Goal: Information Seeking & Learning: Learn about a topic

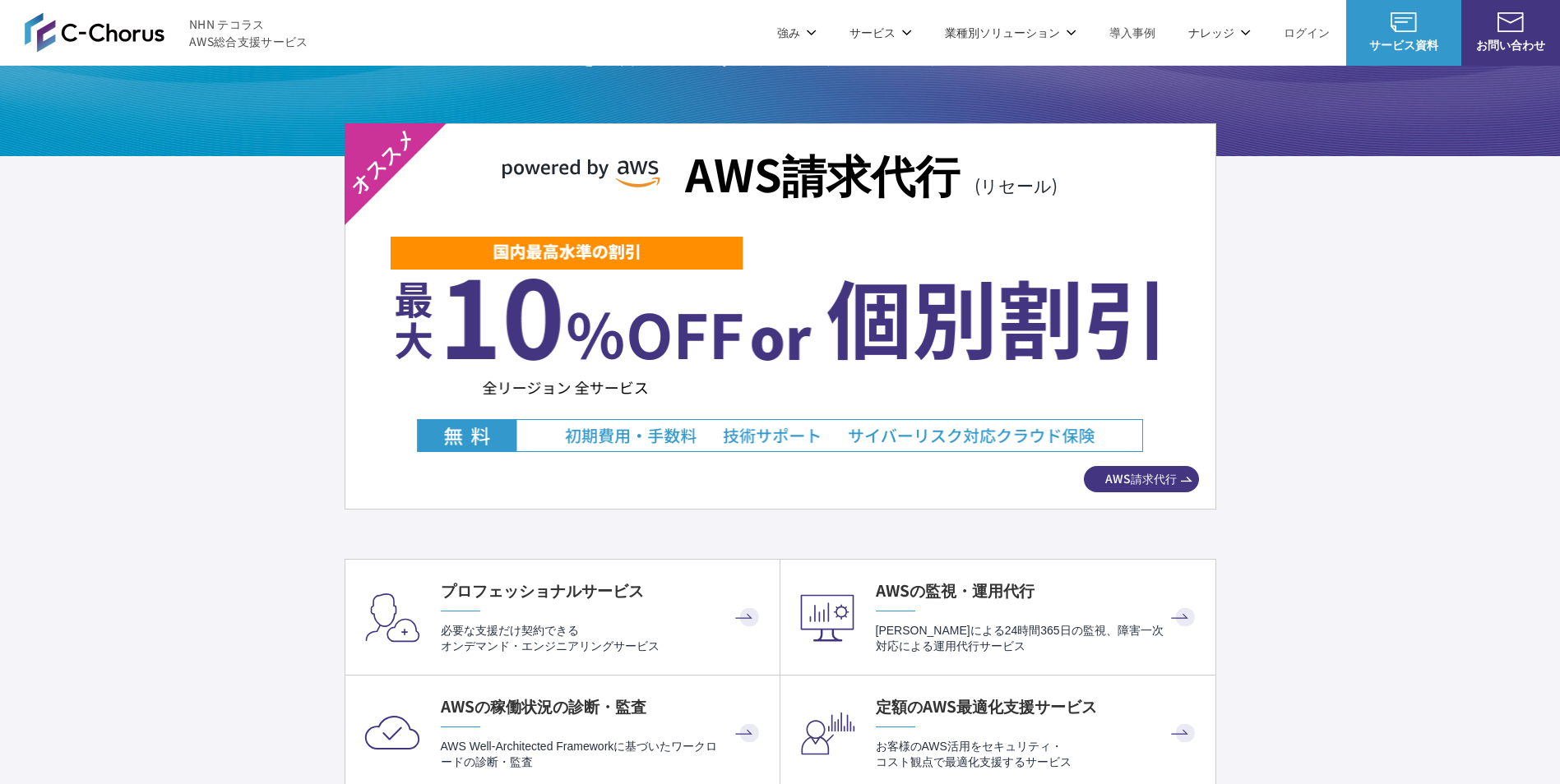
scroll to position [2900, 0]
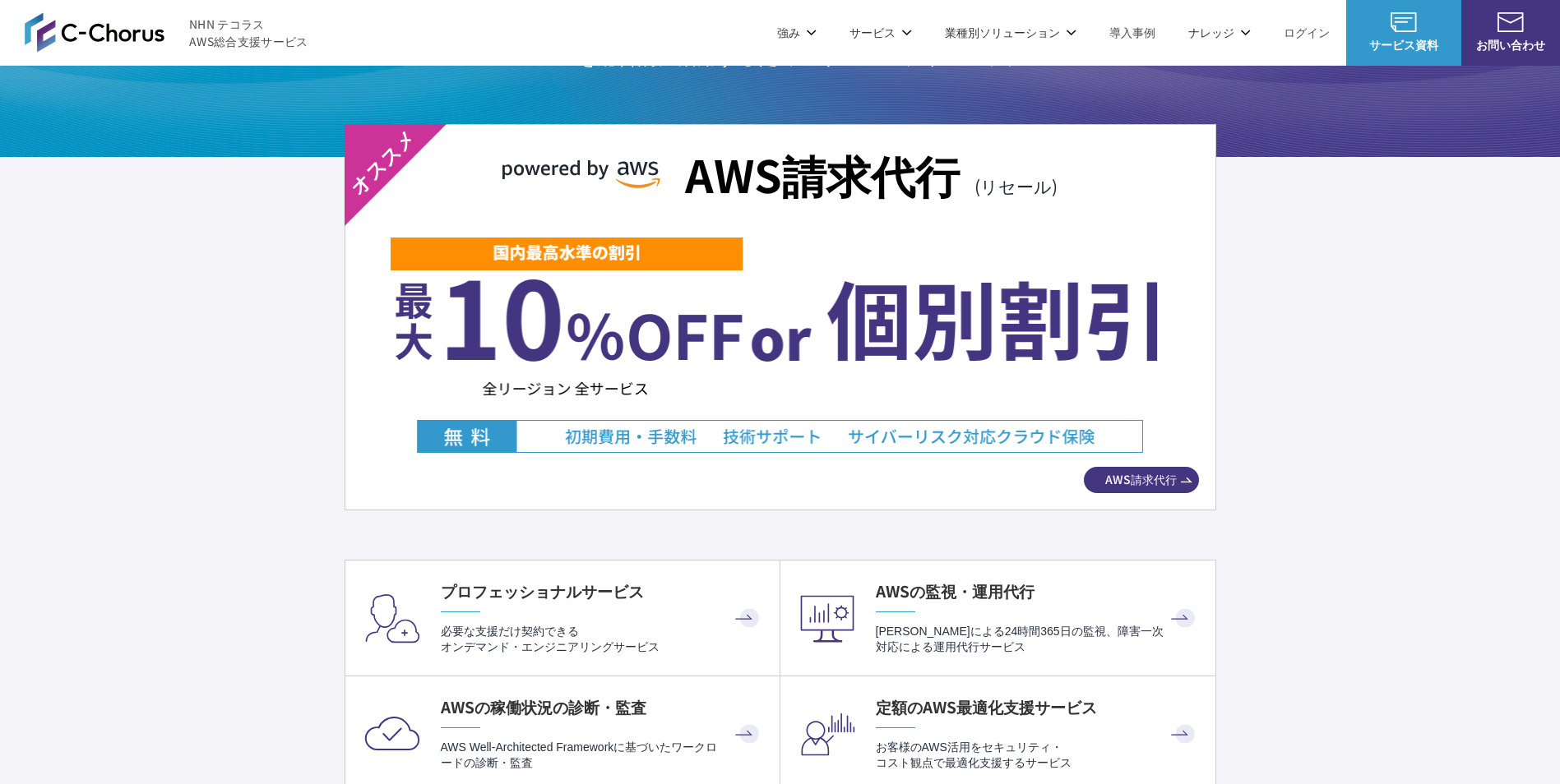
click at [1081, 476] on div "AWS請求代行 (リセール) AWS請求代行" at bounding box center [780, 317] width 872 height 386
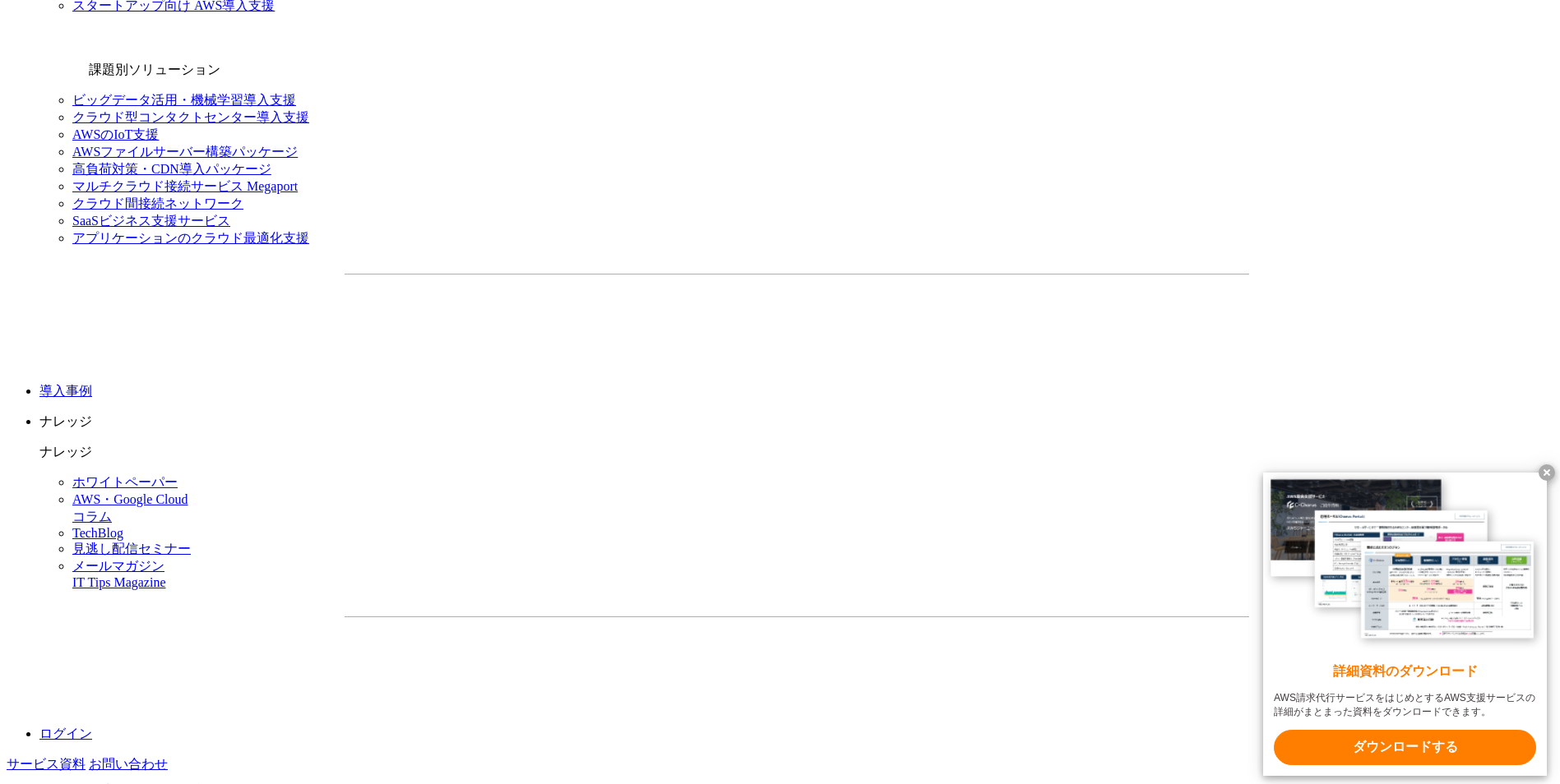
scroll to position [2079, 0]
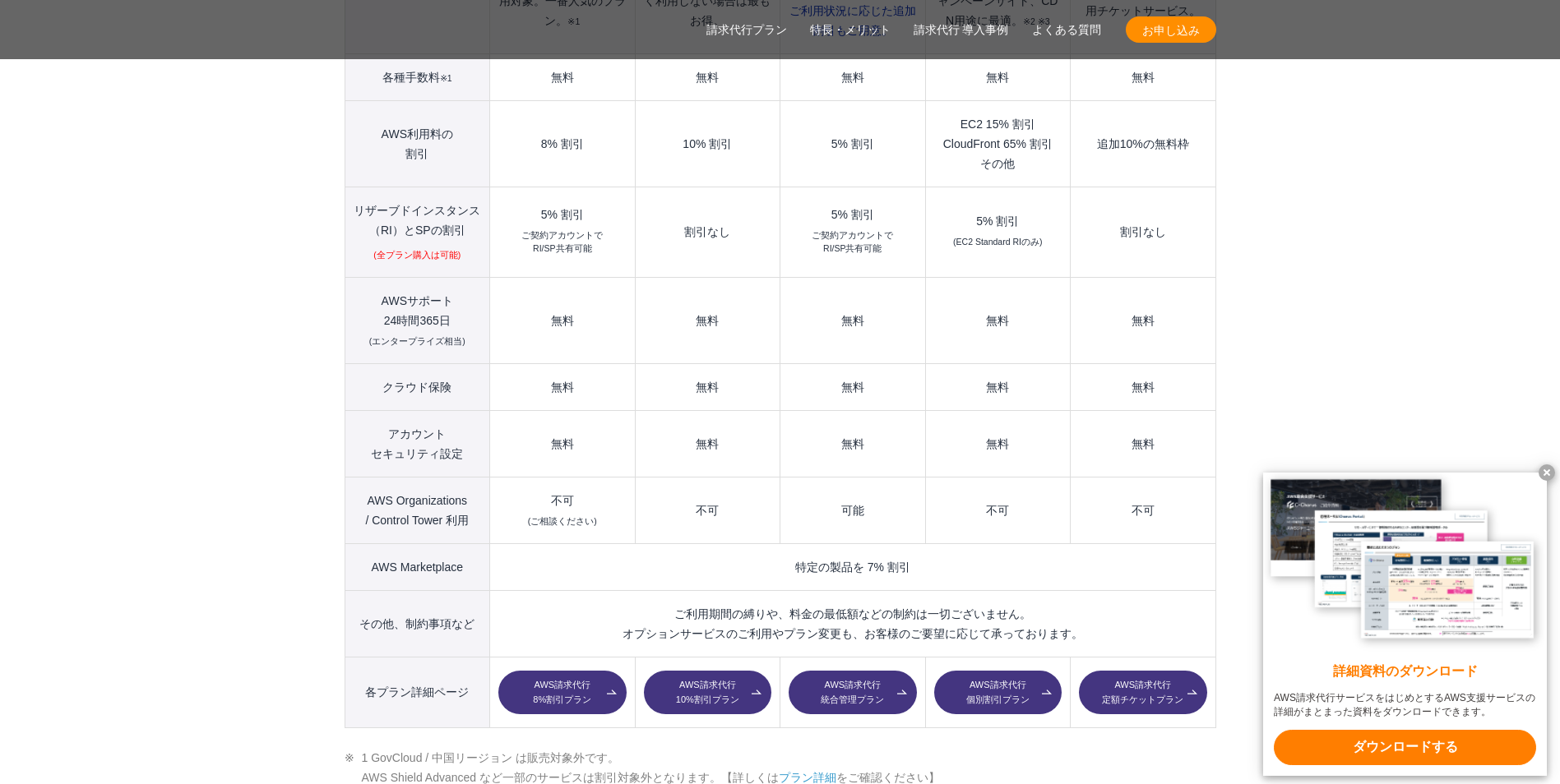
click at [687, 671] on link "AWS請求代行 10%割引プラン" at bounding box center [707, 693] width 128 height 45
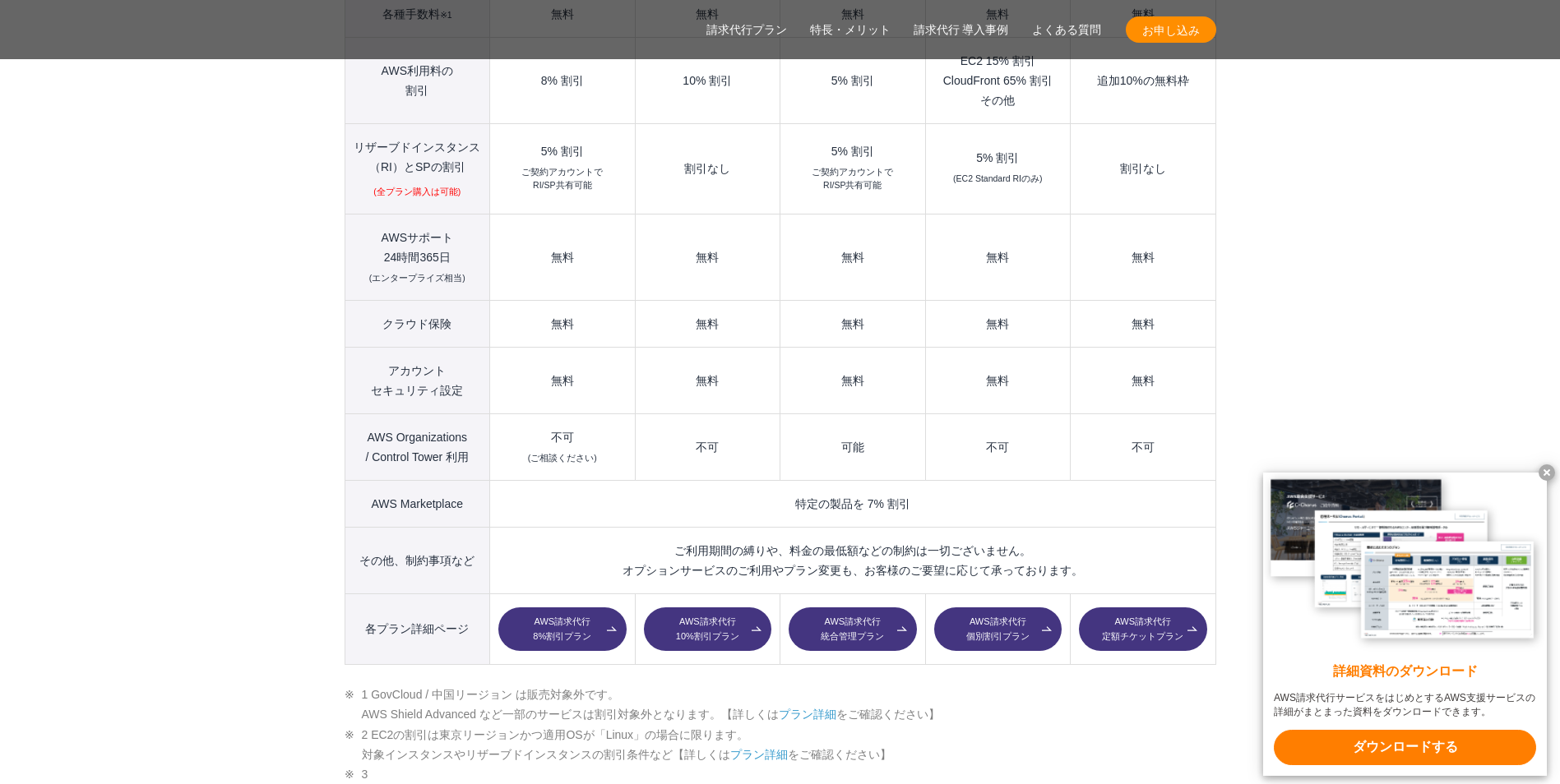
scroll to position [2143, 0]
drag, startPoint x: 720, startPoint y: 354, endPoint x: 659, endPoint y: 334, distance: 64.2
click at [659, 346] on td "無料" at bounding box center [707, 380] width 145 height 67
drag, startPoint x: 672, startPoint y: 335, endPoint x: 735, endPoint y: 355, distance: 66.1
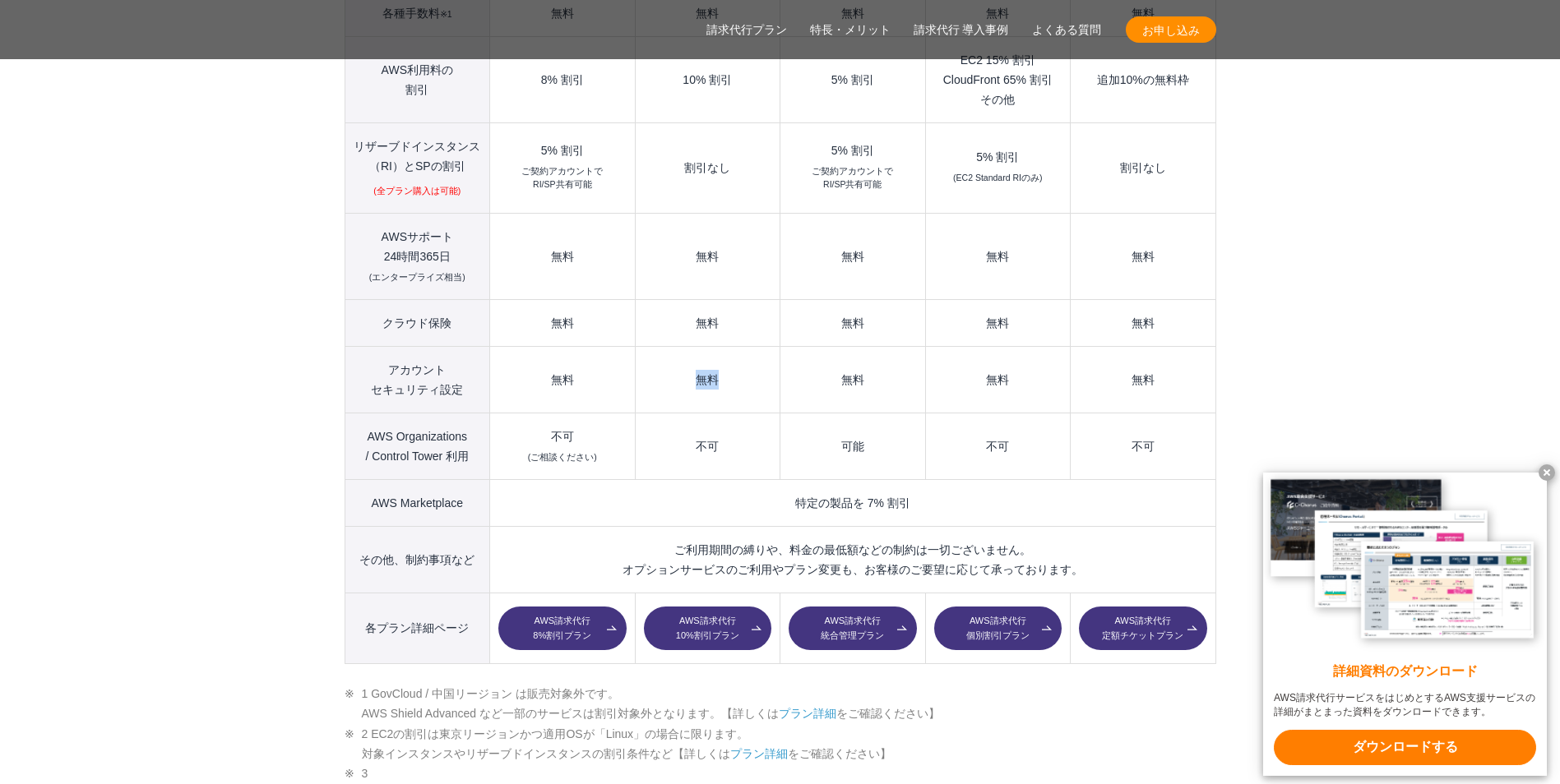
click at [735, 355] on td "無料" at bounding box center [707, 380] width 145 height 67
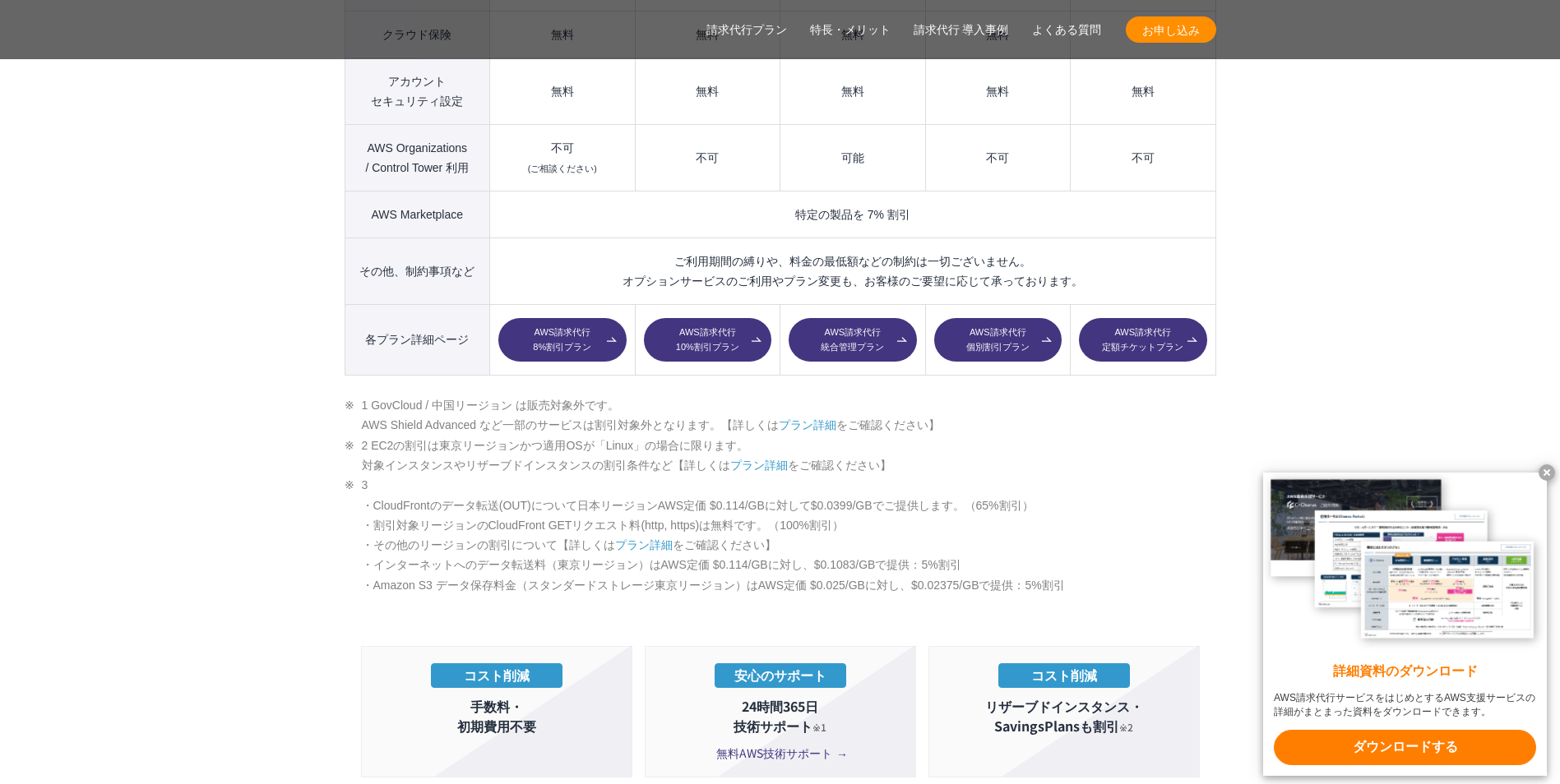
scroll to position [2433, 0]
drag, startPoint x: 477, startPoint y: 374, endPoint x: 1092, endPoint y: 563, distance: 643.4
click at [1092, 563] on div "AWS請求代行サービスのプラン 多様なニーズに対応したオススメのプラン プラン名 AWS請求代行 8 %割引 プラン AWS請求代行 10 %割引 プラン A…" at bounding box center [780, 584] width 872 height 2462
click at [902, 539] on li "3 ・CloudFrontのデータ転送(OUT)について日本リージョンAWS定価 $0.114/GBに対して$0.0399/GBでご提供します。（65%割引）…" at bounding box center [780, 535] width 872 height 120
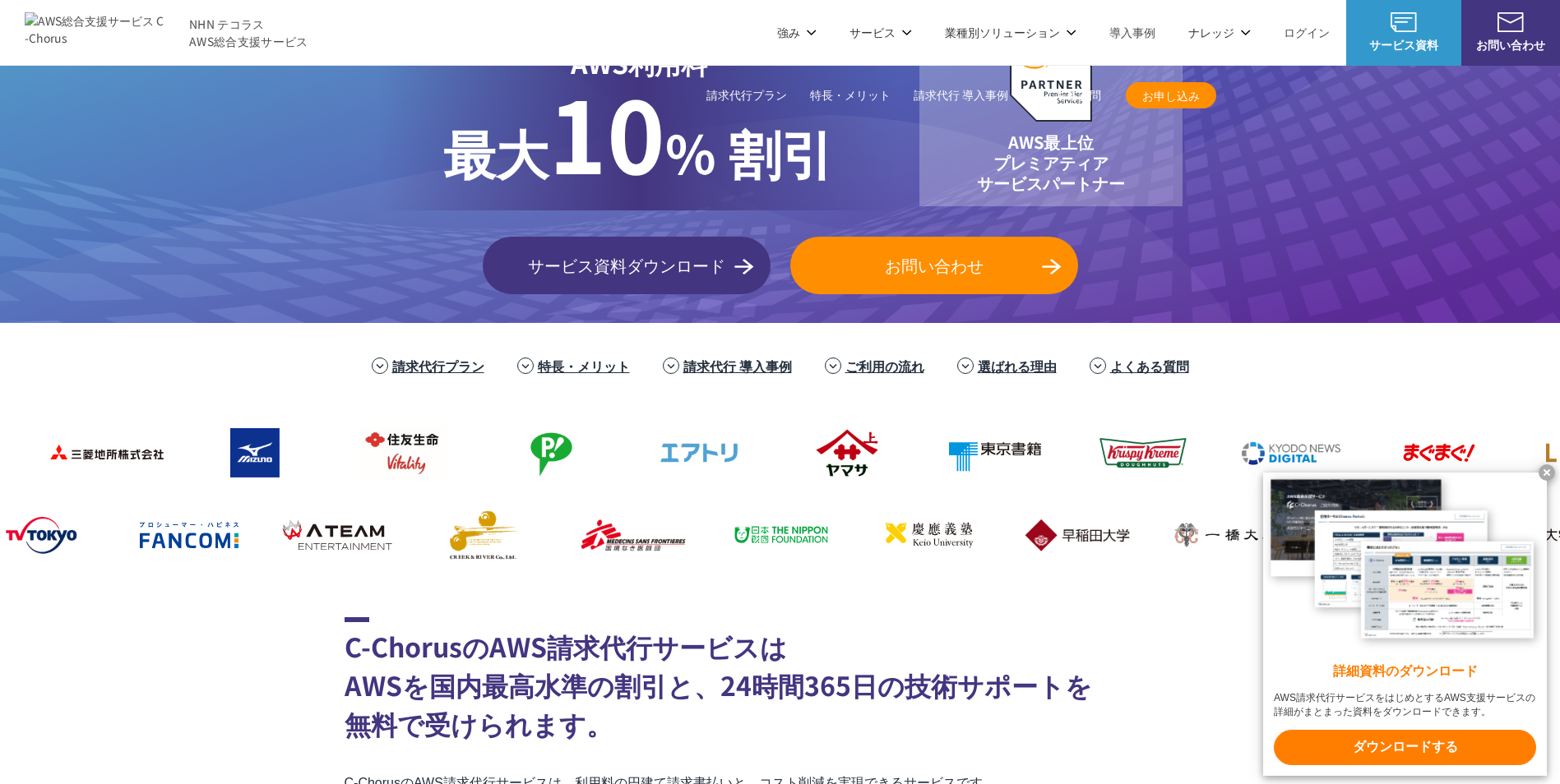
scroll to position [0, 0]
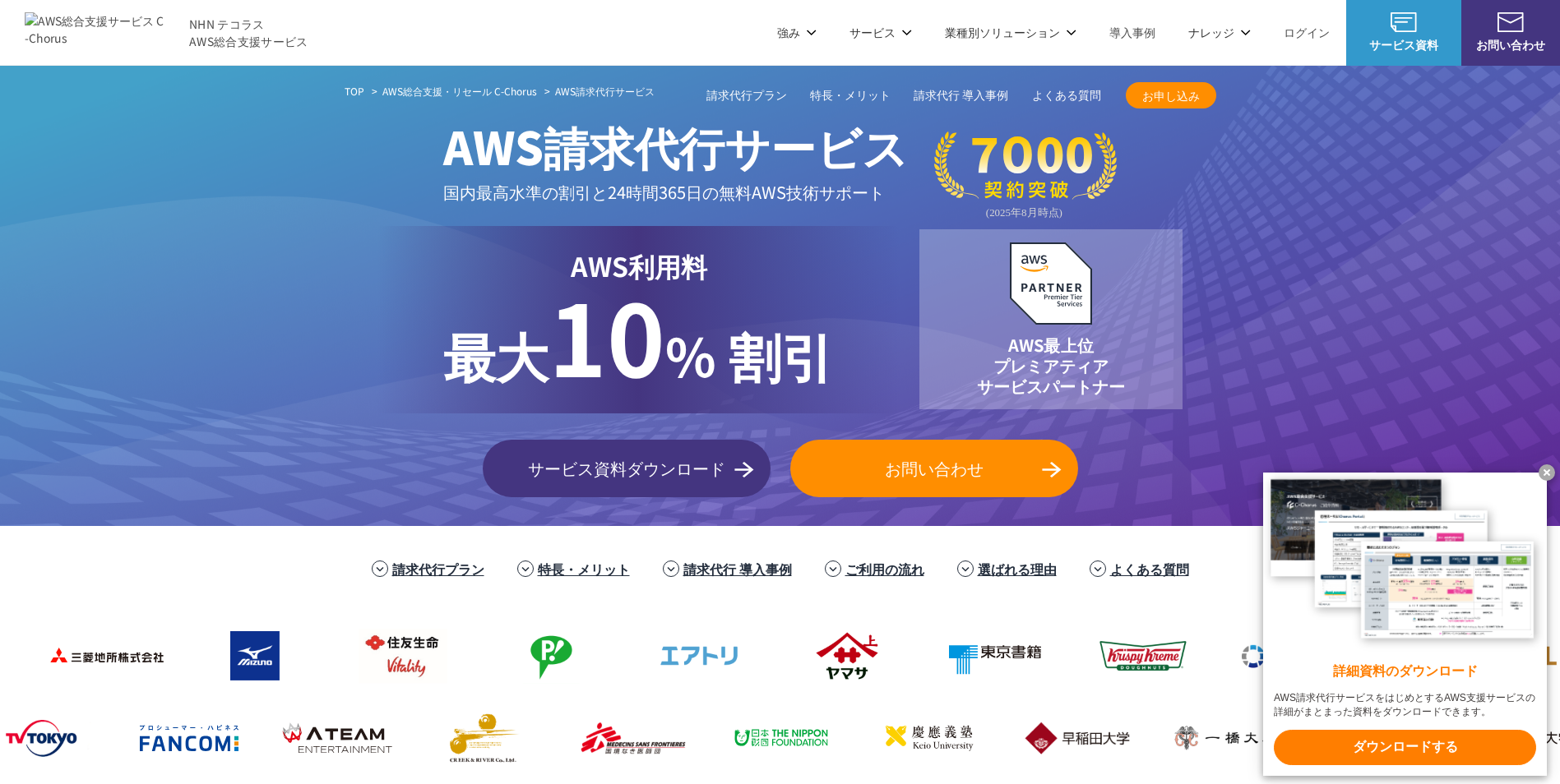
drag, startPoint x: 1551, startPoint y: 474, endPoint x: 1553, endPoint y: 551, distance: 77.0
drag, startPoint x: 1553, startPoint y: 551, endPoint x: 1181, endPoint y: 585, distance: 373.6
click at [1181, 585] on li "よくある質問" at bounding box center [1139, 569] width 132 height 36
click at [1548, 470] on x-t at bounding box center [1546, 472] width 16 height 16
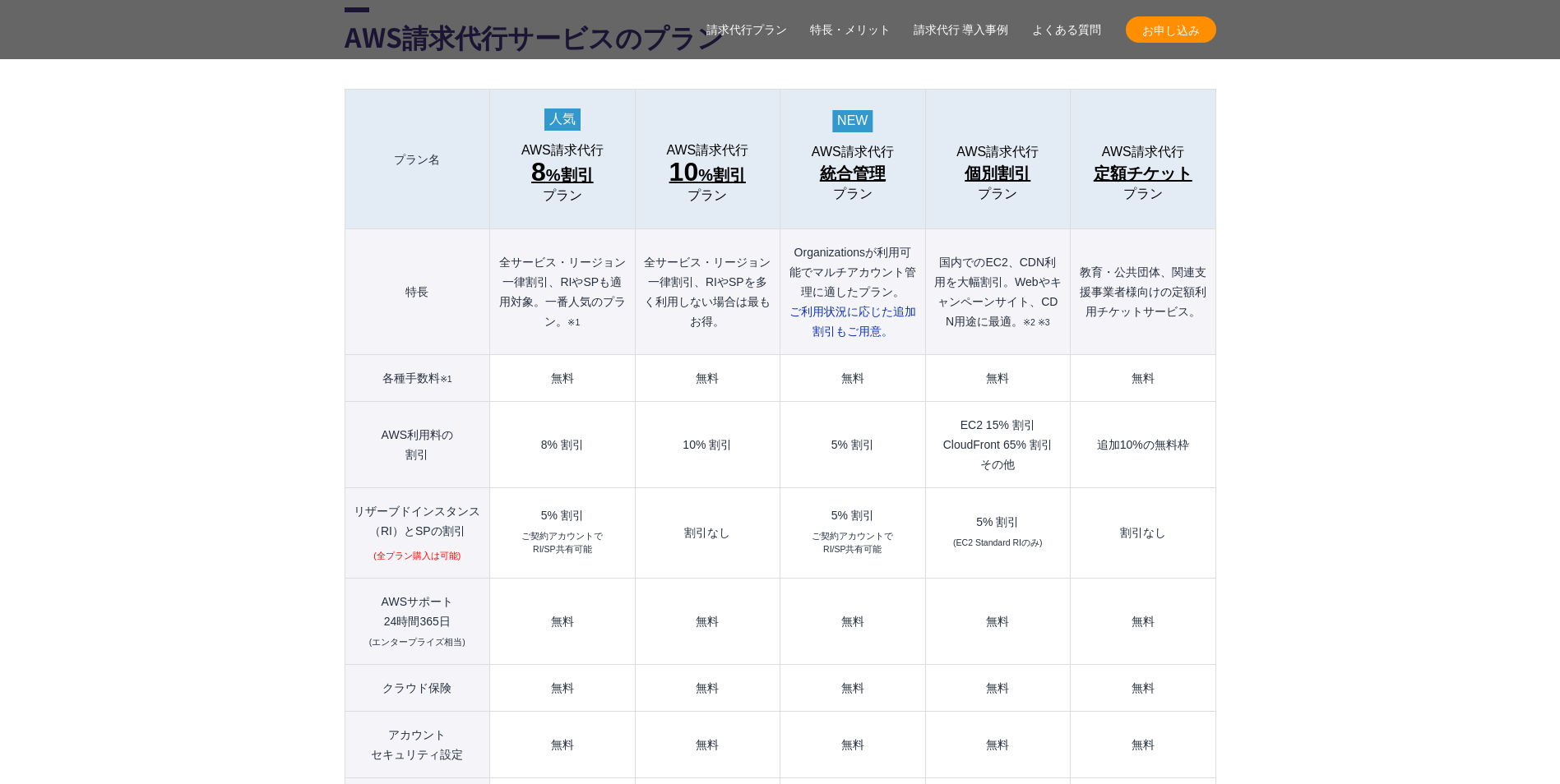
scroll to position [1779, 0]
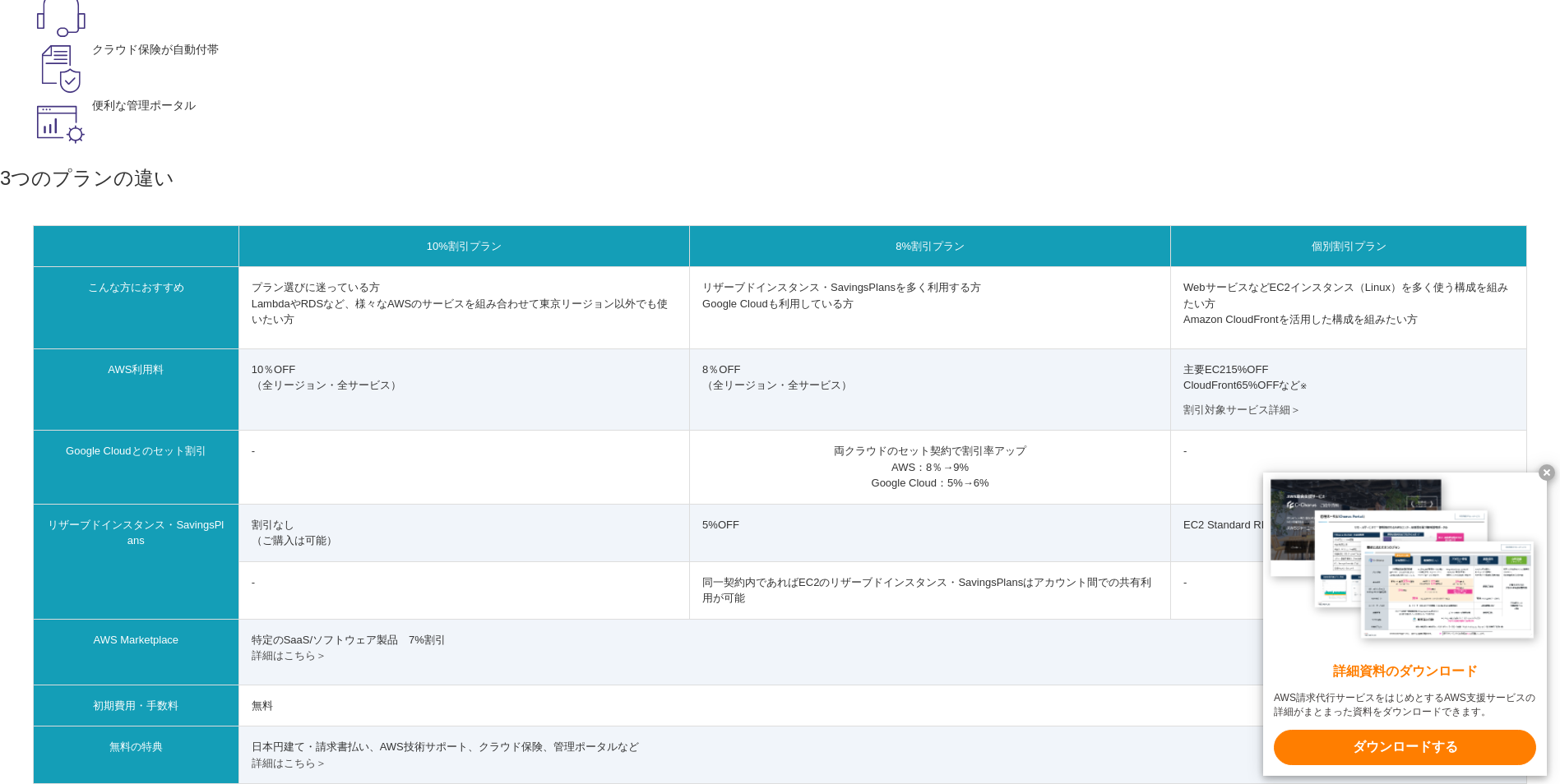
scroll to position [456, 0]
